Goal: Check status: Check status

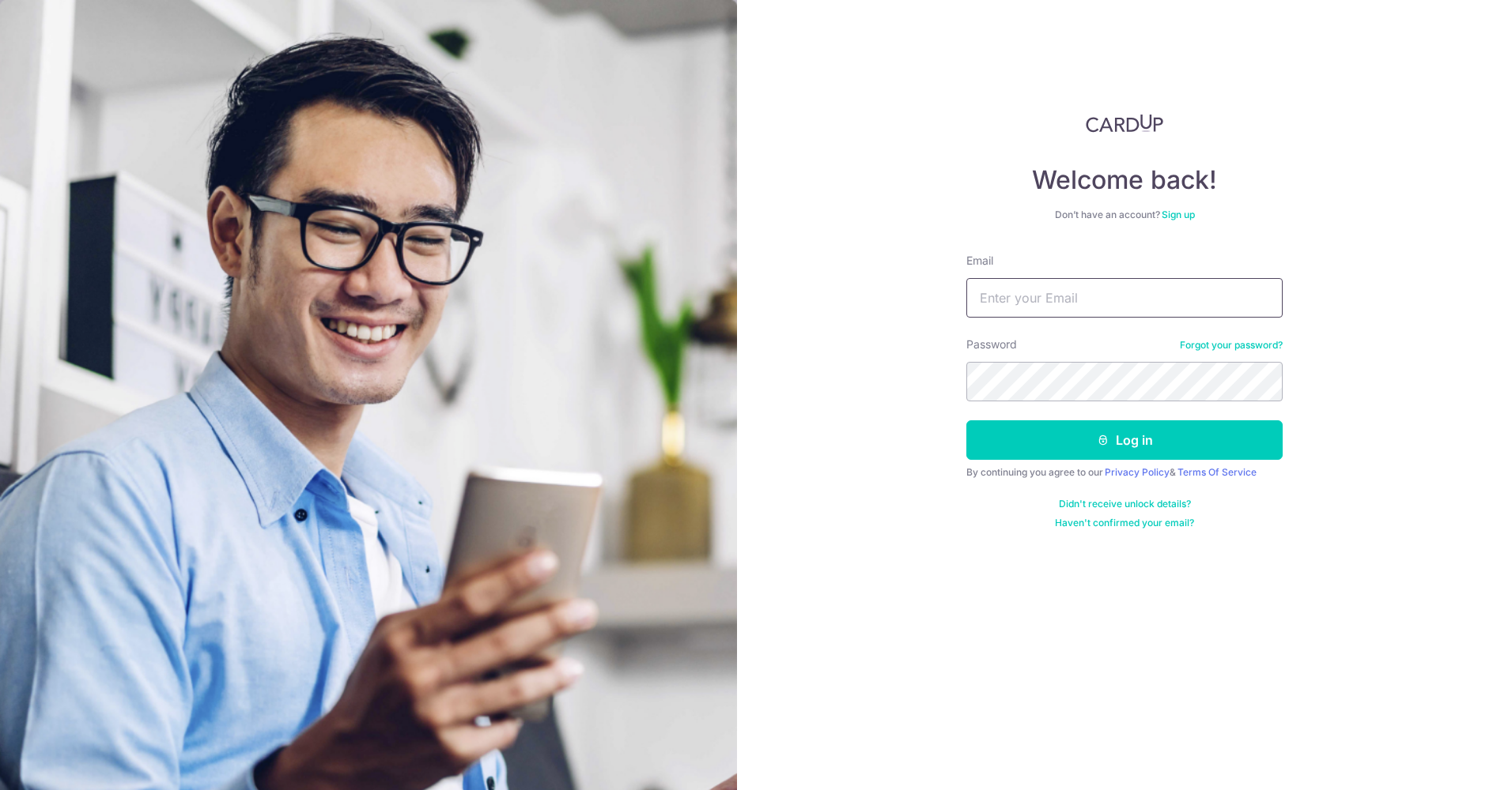
type input "[EMAIL_ADDRESS][DOMAIN_NAME]"
drag, startPoint x: 1046, startPoint y: 413, endPoint x: 1046, endPoint y: 426, distance: 13.0
click at [1046, 414] on form "Email [EMAIL_ADDRESS][DOMAIN_NAME] Password Forgot your password? Log in By con…" at bounding box center [1124, 392] width 316 height 277
click at [1045, 447] on button "Log in" at bounding box center [1124, 441] width 316 height 40
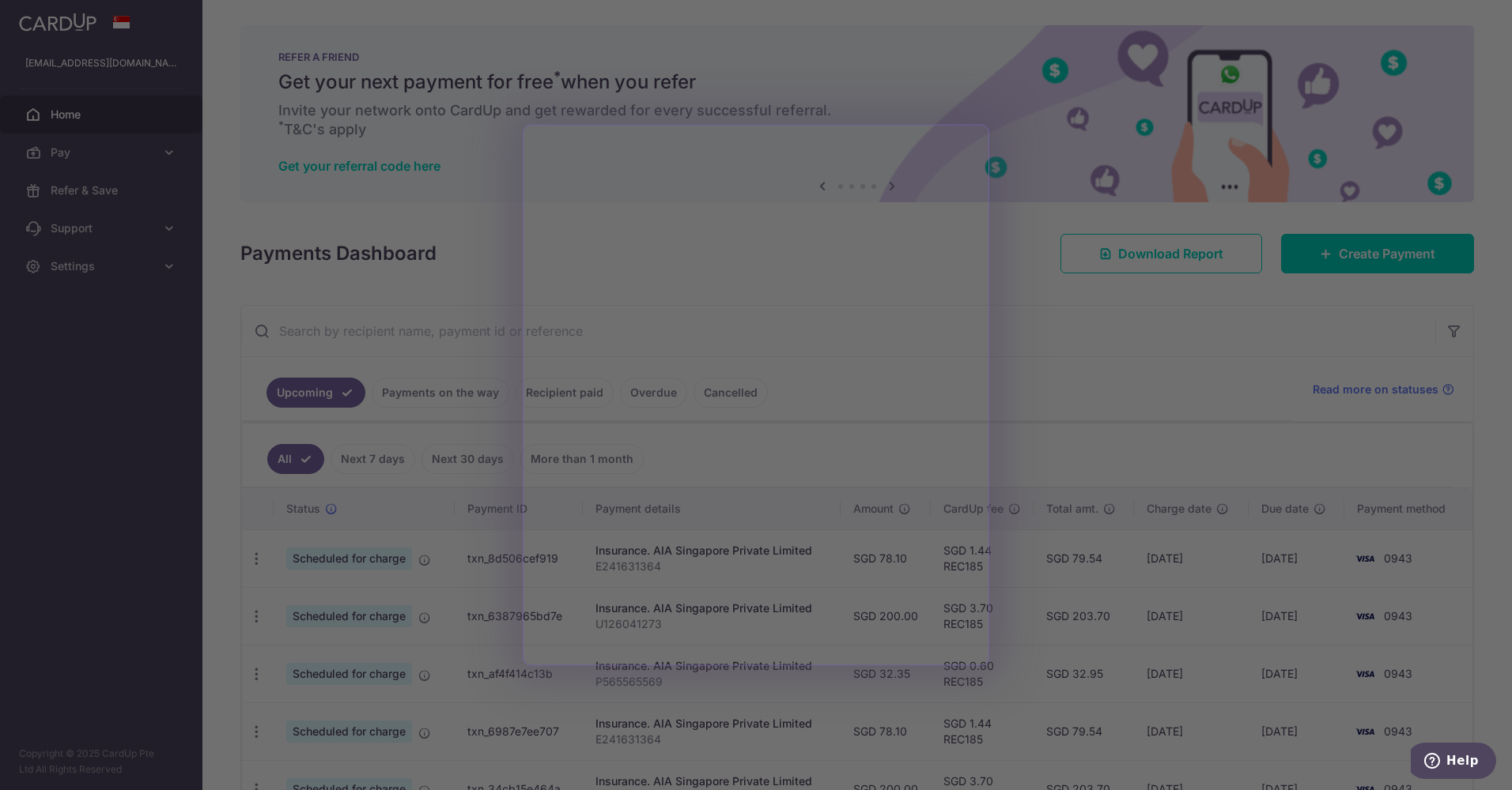
click at [1078, 196] on div at bounding box center [763, 399] width 1527 height 798
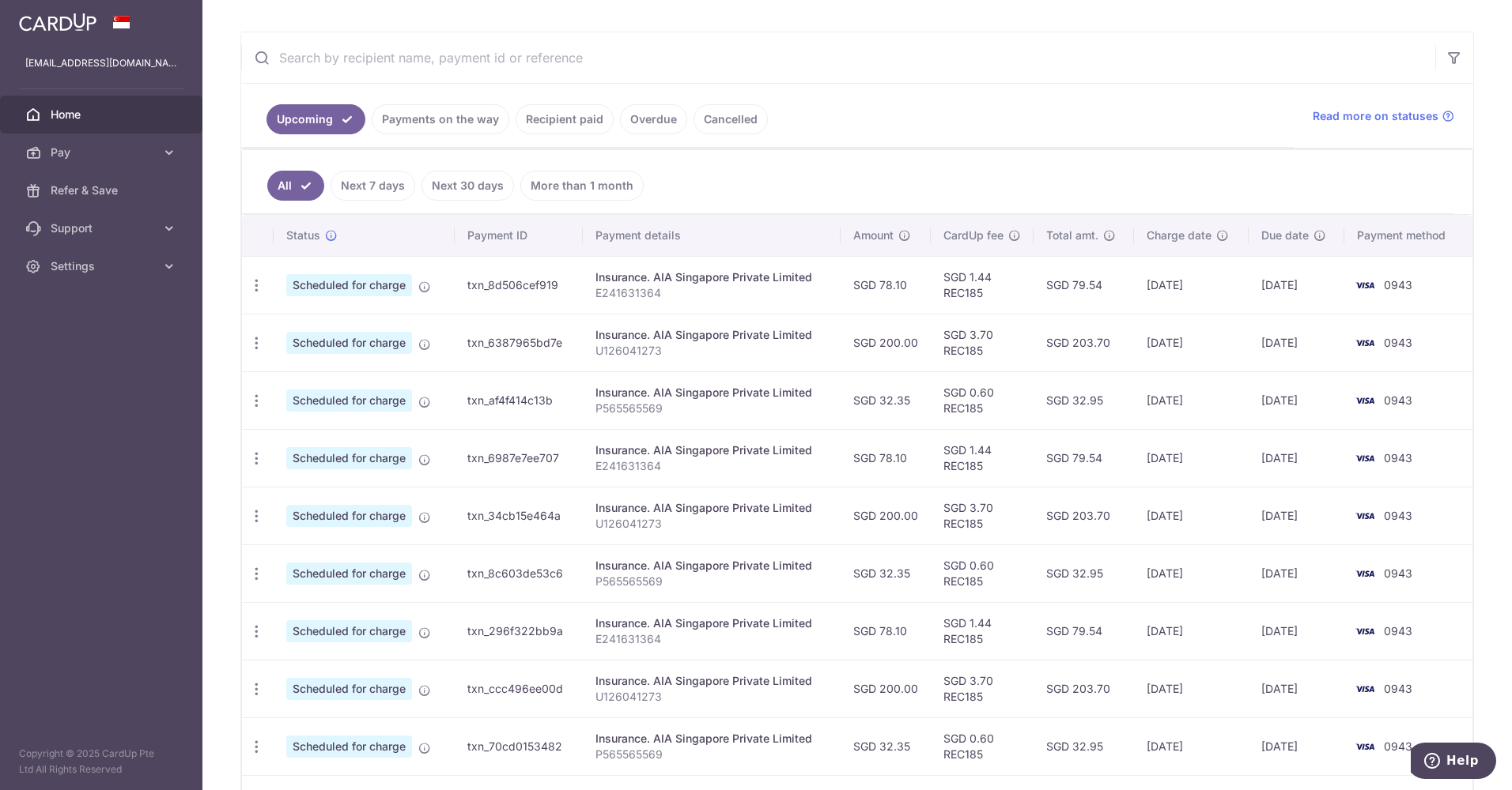
scroll to position [195, 0]
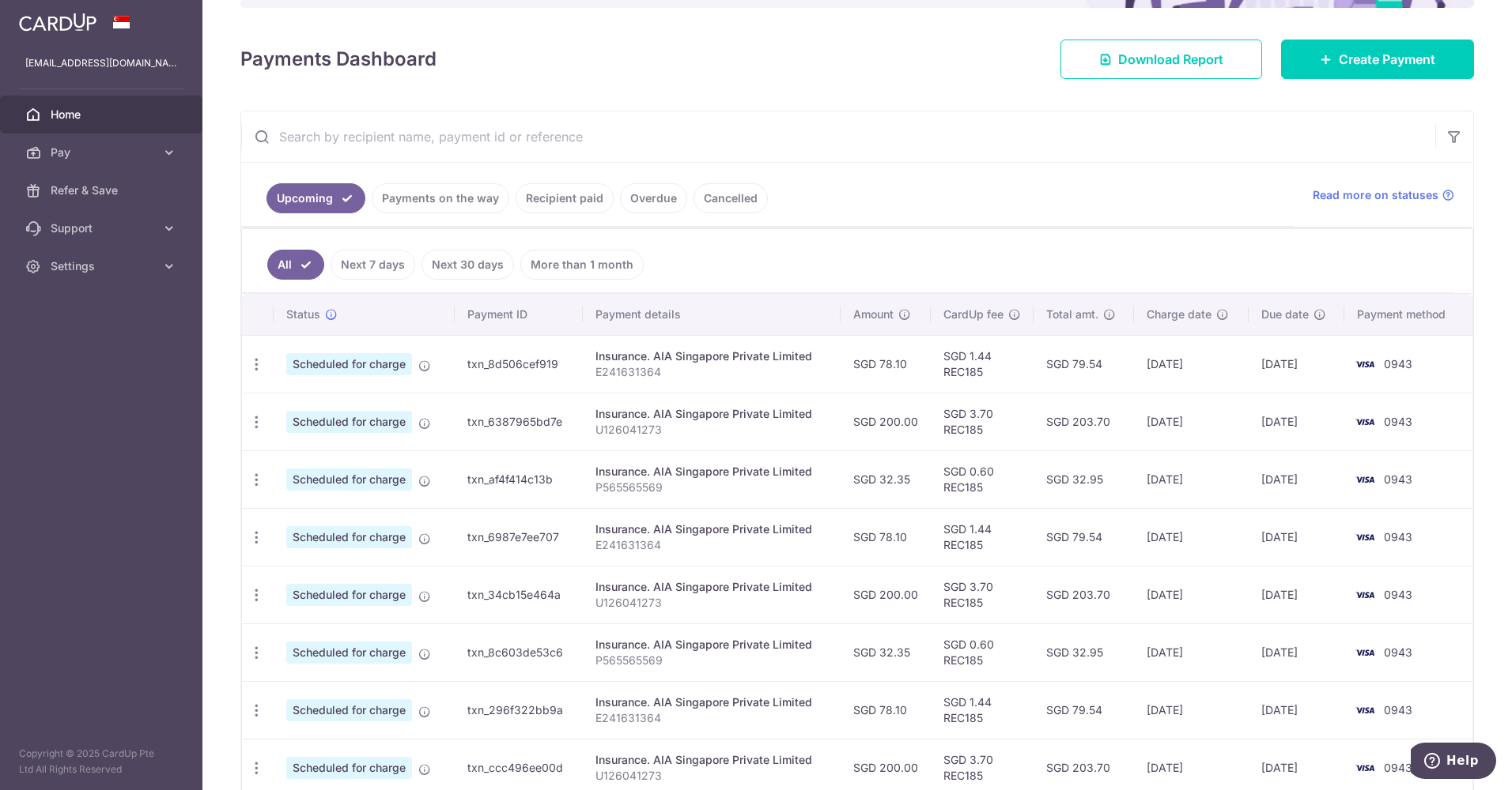
click at [440, 144] on input "text" at bounding box center [837, 137] width 1194 height 51
drag, startPoint x: 659, startPoint y: 370, endPoint x: 585, endPoint y: 382, distance: 75.0
click at [585, 382] on td "Insurance. AIA Singapore Private Limited E241631364" at bounding box center [712, 364] width 257 height 58
copy p "E241631364"
click at [406, 138] on input "text" at bounding box center [837, 137] width 1194 height 51
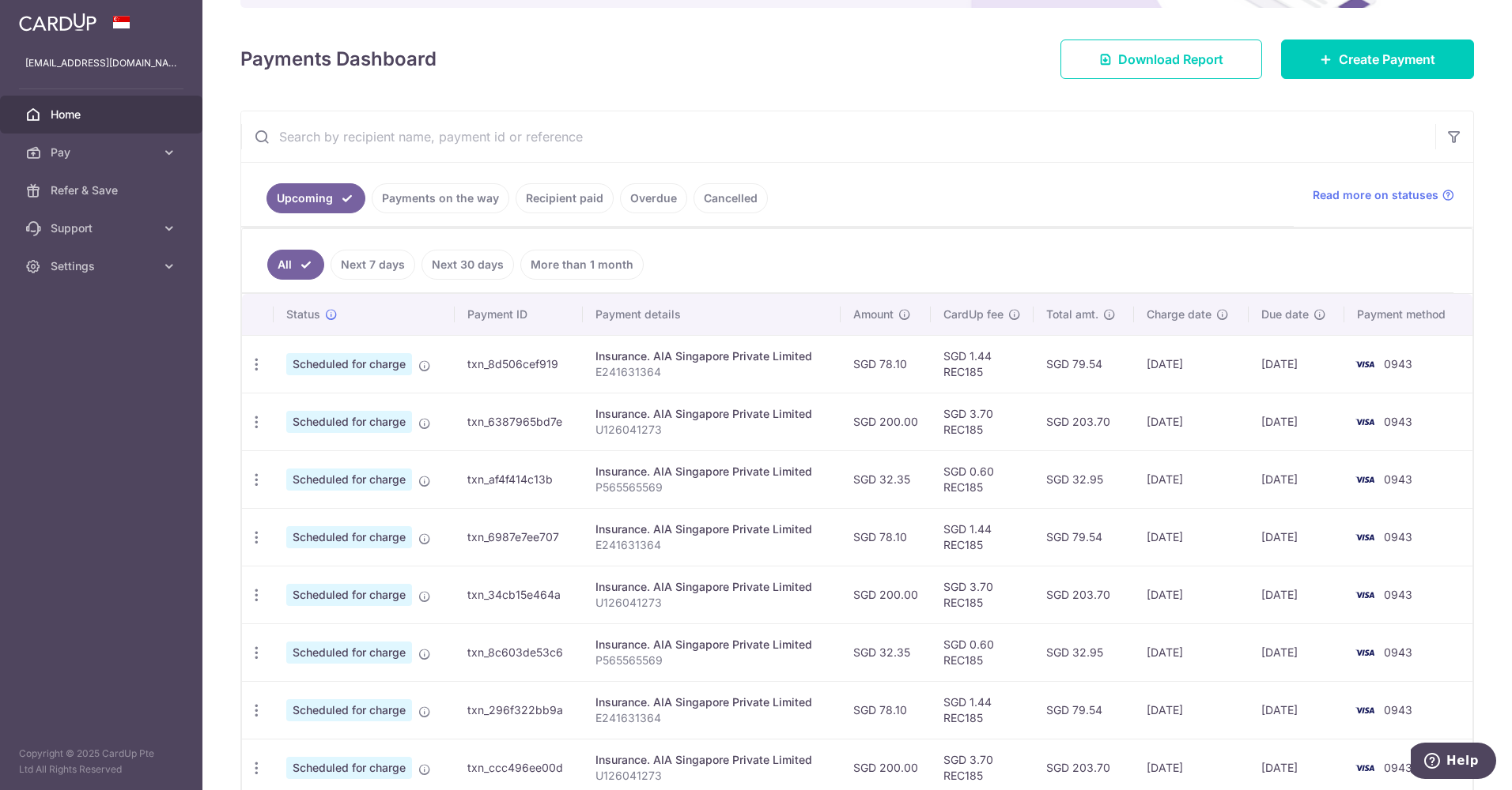
paste input "E241631364"
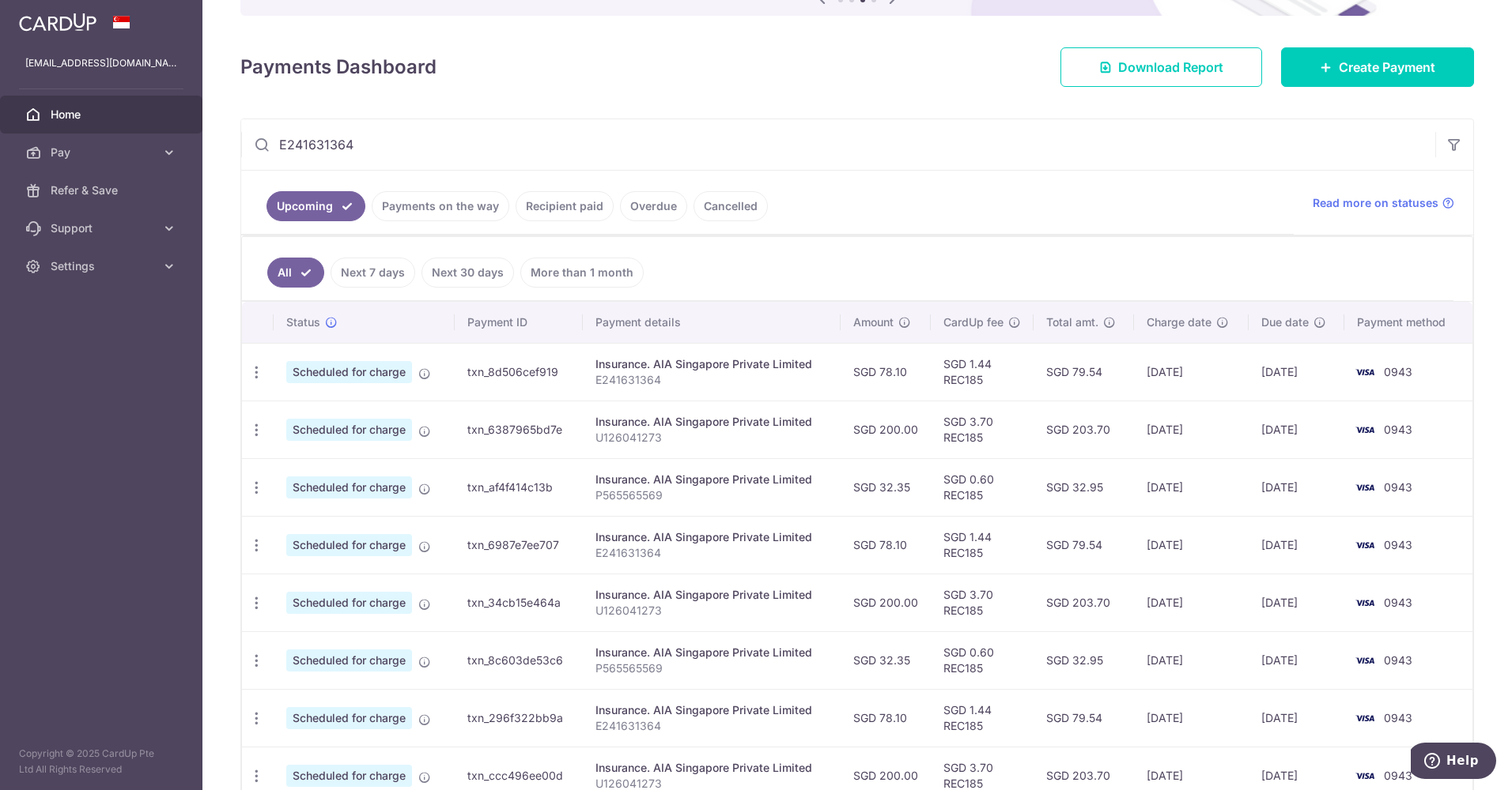
scroll to position [158, 0]
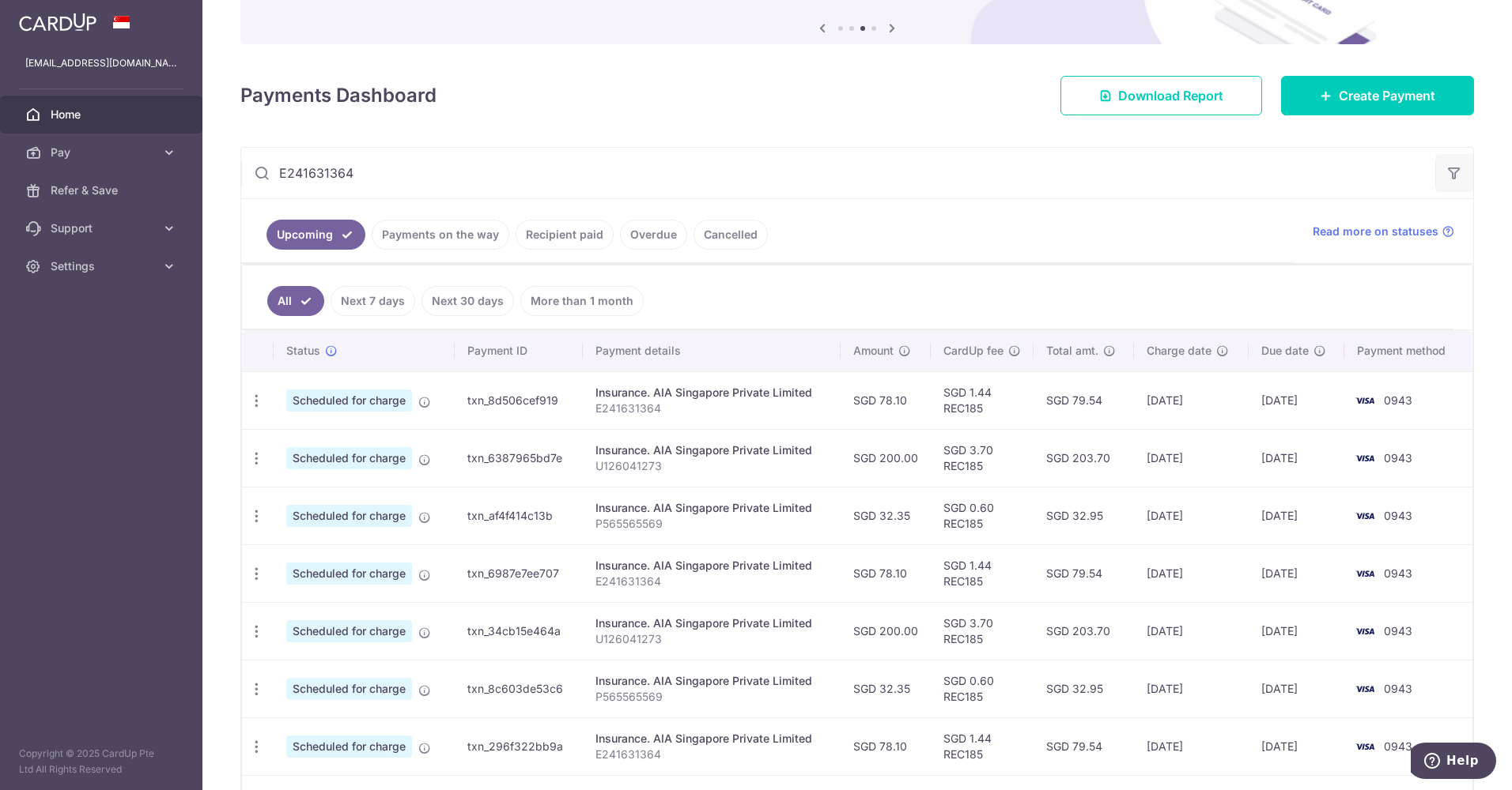
type input "E241631364"
click at [1447, 176] on icon "button" at bounding box center [1454, 173] width 15 height 15
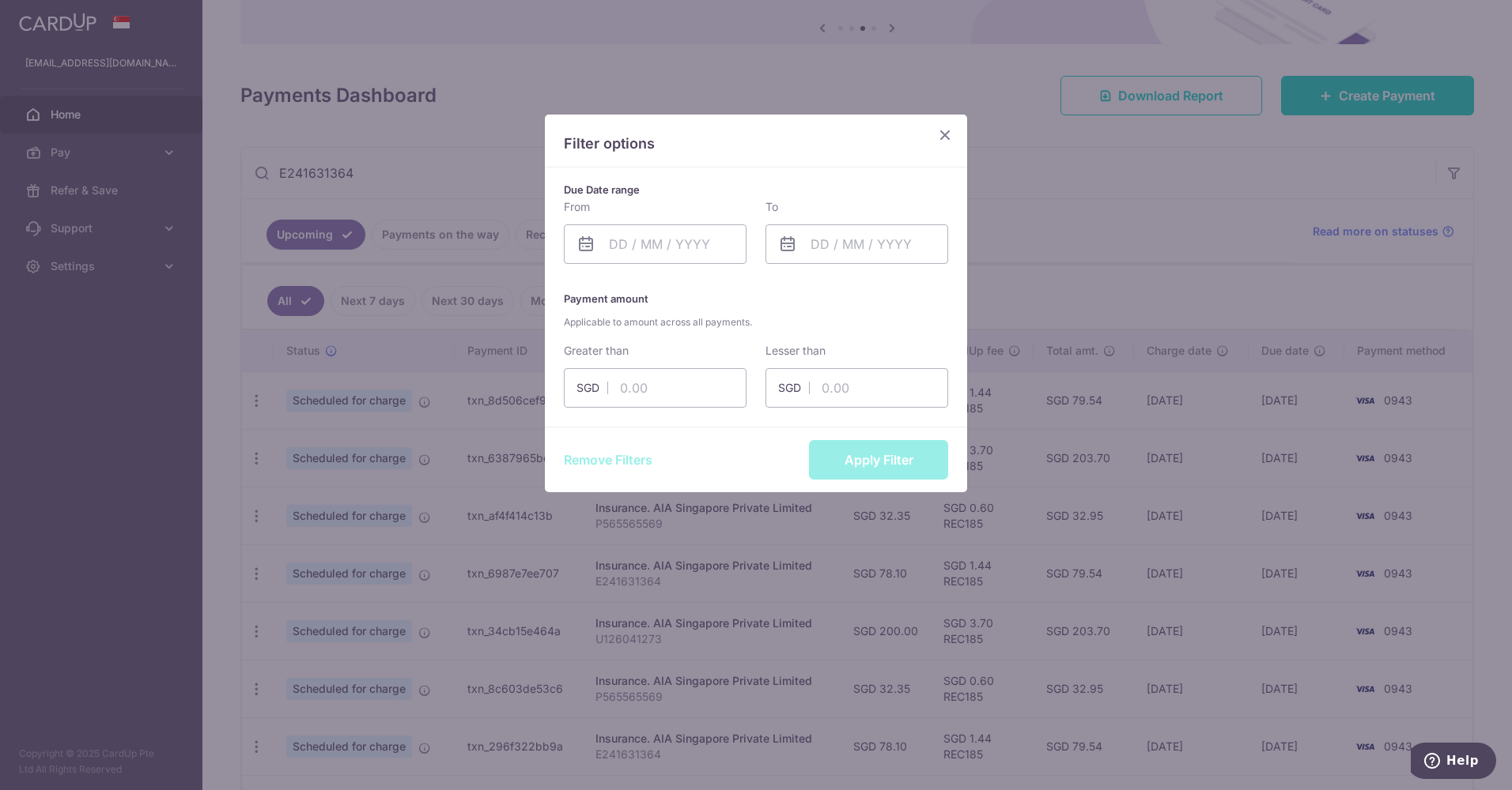
click at [947, 131] on icon "Close" at bounding box center [944, 135] width 19 height 20
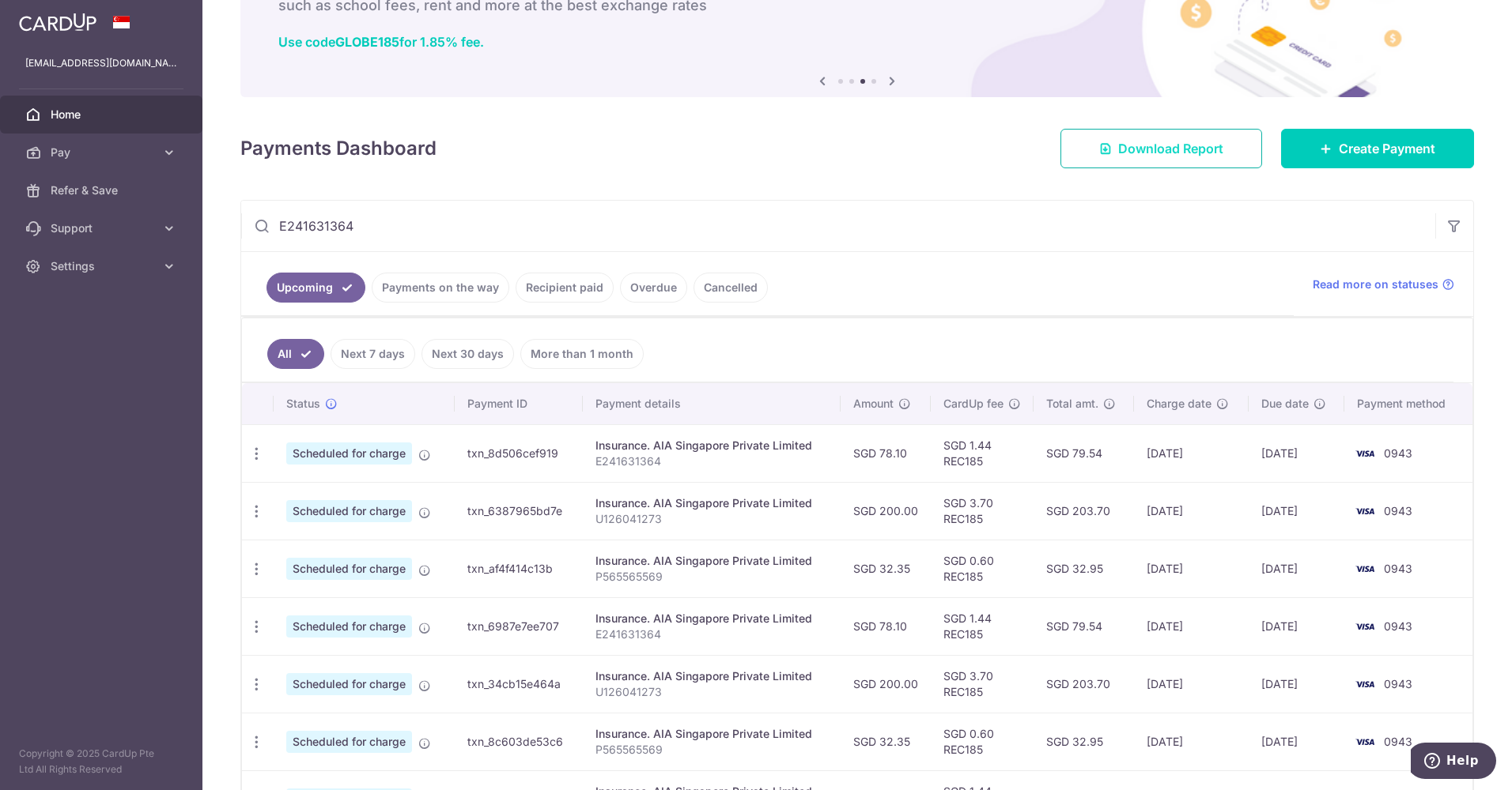
scroll to position [79, 0]
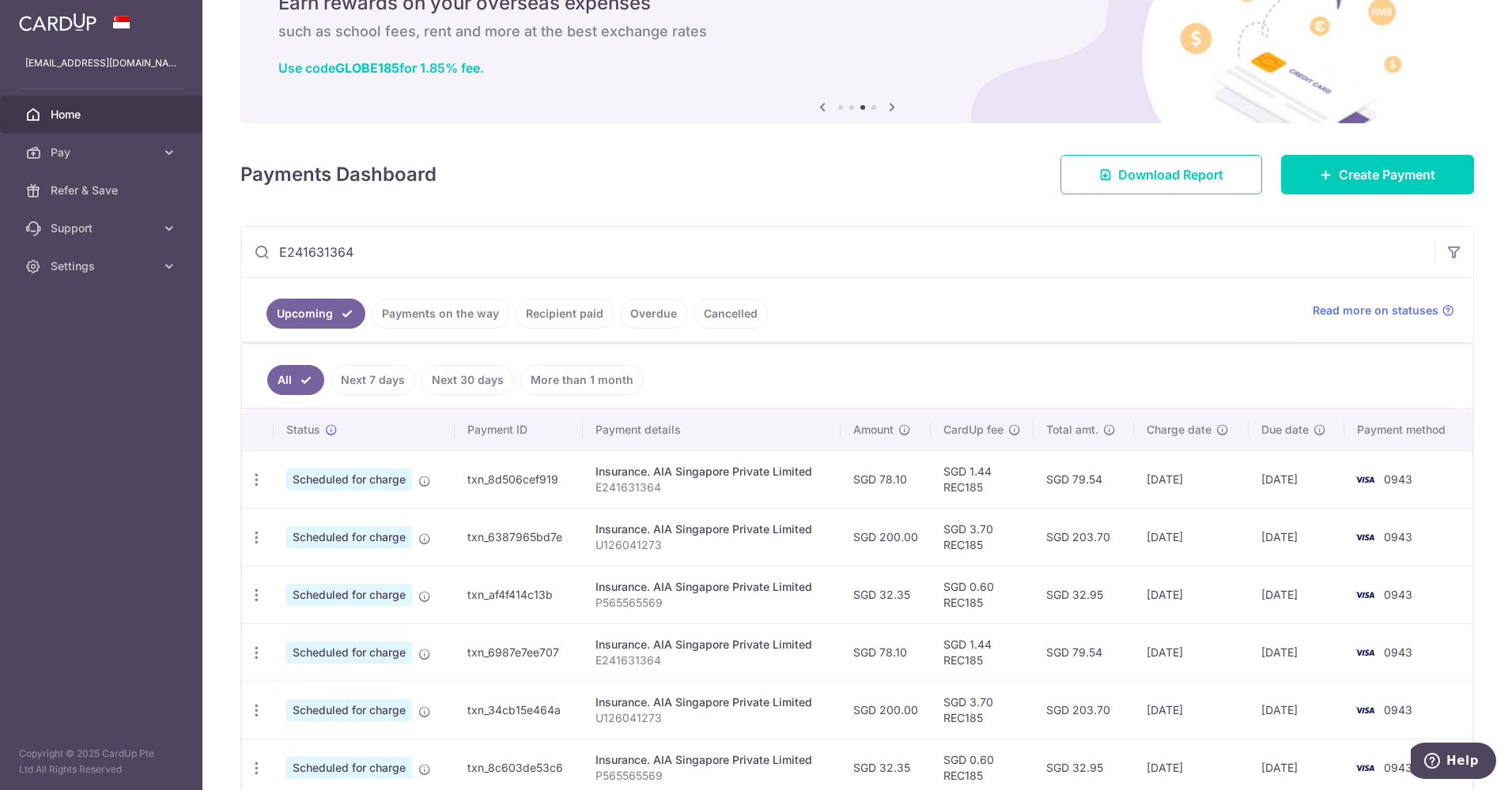
drag, startPoint x: 471, startPoint y: 249, endPoint x: 234, endPoint y: 236, distance: 237.4
click at [234, 237] on div "× Pause Schedule Pause all future payments in this series Pause just this one p…" at bounding box center [857, 395] width 1309 height 790
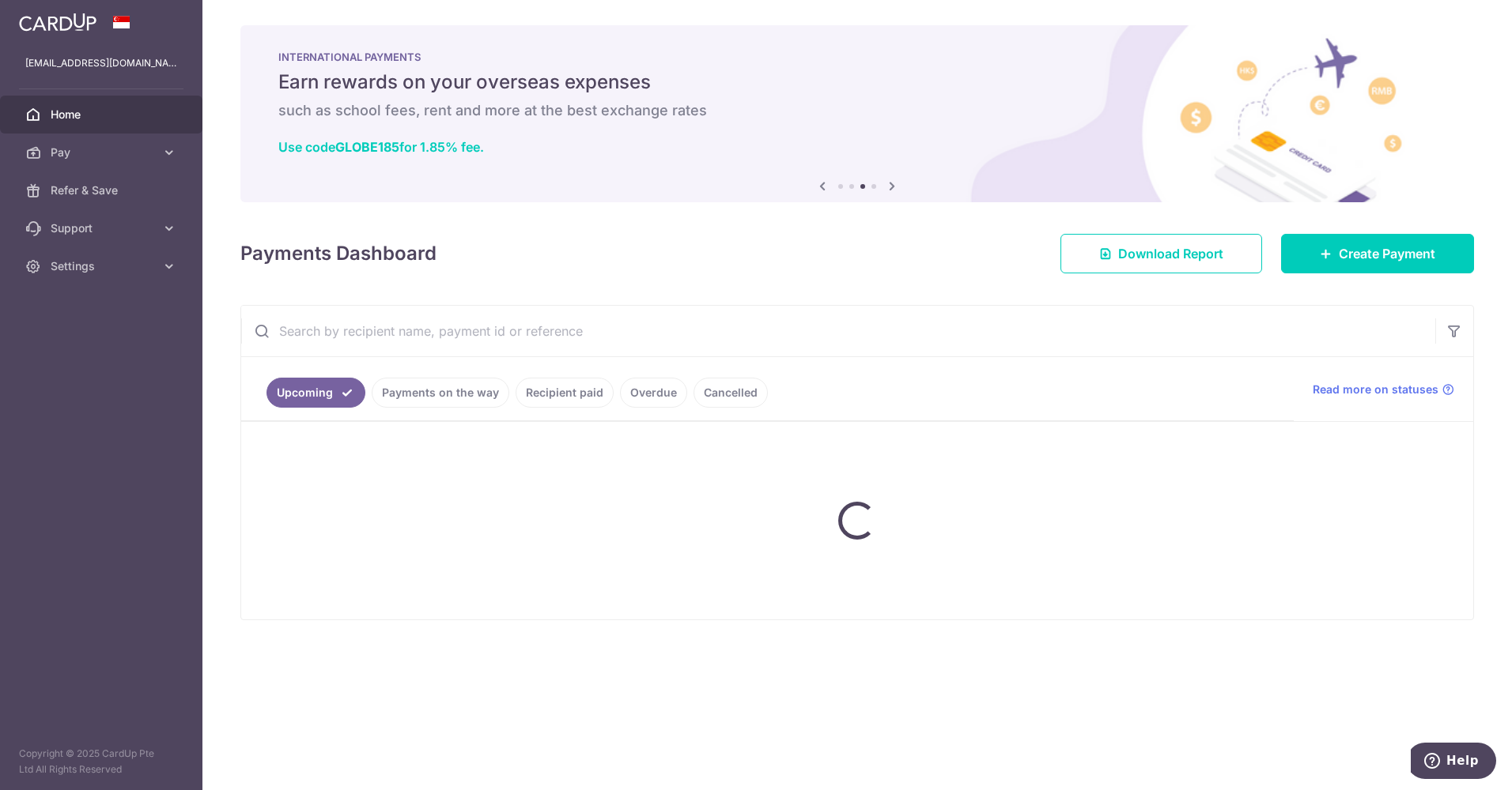
scroll to position [0, 0]
